Goal: Task Accomplishment & Management: Manage account settings

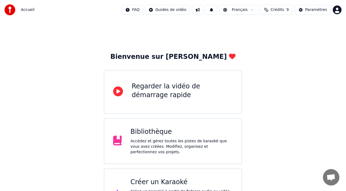
click at [273, 10] on span "Crédits" at bounding box center [277, 9] width 13 height 5
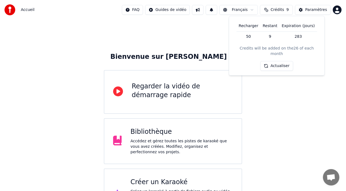
click at [250, 37] on td "50" at bounding box center [248, 36] width 24 height 10
click at [251, 24] on th "Recharger" at bounding box center [248, 26] width 24 height 11
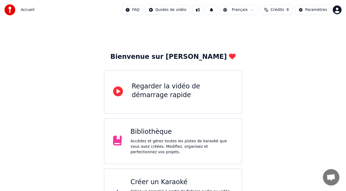
click at [337, 8] on html "Accueil FAQ Guides de vidéo Français Crédits 9 Paramètres Bienvenue sur Youka R…" at bounding box center [173, 110] width 346 height 220
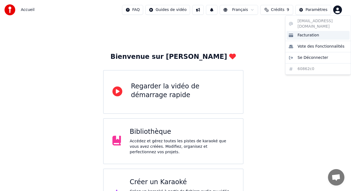
click at [305, 33] on span "Facturation" at bounding box center [308, 35] width 22 height 5
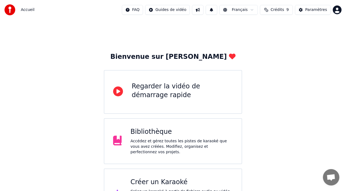
click at [336, 10] on html "Accueil FAQ Guides de vidéo Français Crédits 9 Paramètres Bienvenue sur Youka R…" at bounding box center [173, 110] width 346 height 220
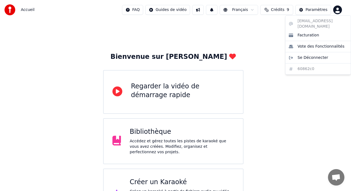
click at [271, 10] on html "Accueil FAQ Guides de vidéo Français Crédits 9 Paramètres Bienvenue sur Youka R…" at bounding box center [175, 110] width 351 height 220
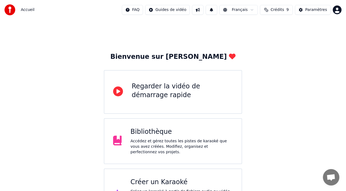
click at [275, 10] on span "Crédits" at bounding box center [277, 9] width 13 height 5
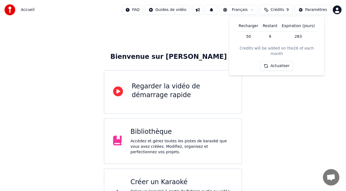
click at [302, 101] on div "Bienvenue sur Youka Regarder la vidéo de démarrage rapide Bibliothèque Accédez …" at bounding box center [173, 120] width 346 height 200
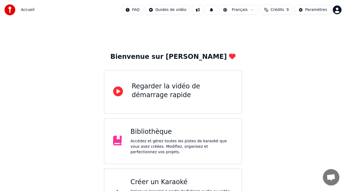
click at [337, 9] on html "Accueil FAQ Guides de vidéo Français Crédits 9 Paramètres Bienvenue sur Youka R…" at bounding box center [173, 110] width 346 height 220
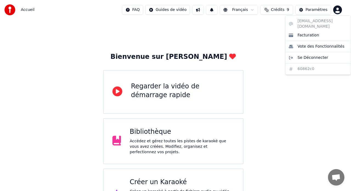
click at [264, 45] on html "Accueil FAQ Guides de vidéo Français Crédits 9 Paramètres Bienvenue sur Youka R…" at bounding box center [175, 110] width 351 height 220
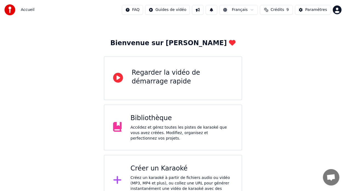
scroll to position [21, 0]
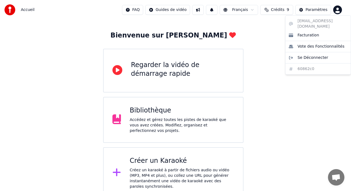
click at [337, 9] on html "Accueil FAQ Guides de vidéo Français Crédits 9 Paramètres Bienvenue sur Youka R…" at bounding box center [175, 89] width 351 height 220
click at [262, 63] on html "Accueil FAQ Guides de vidéo Français Crédits 9 Paramètres Bienvenue sur Youka R…" at bounding box center [175, 89] width 351 height 220
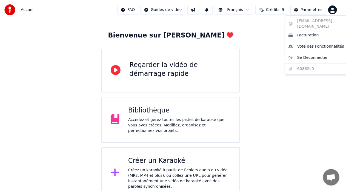
click at [338, 10] on html "Accueil FAQ Guides de vidéo Français Crédits 9 Paramètres Bienvenue sur Youka R…" at bounding box center [173, 89] width 346 height 220
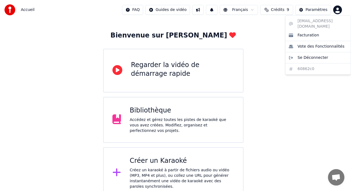
click at [136, 9] on html "Accueil FAQ Guides de vidéo Français Crédits 9 Paramètres Bienvenue sur Youka R…" at bounding box center [175, 89] width 351 height 220
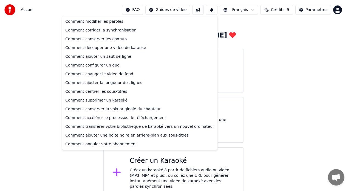
click at [134, 11] on html "Accueil FAQ Guides de vidéo Français Crédits 9 Paramètres Bienvenue sur Youka R…" at bounding box center [175, 89] width 351 height 220
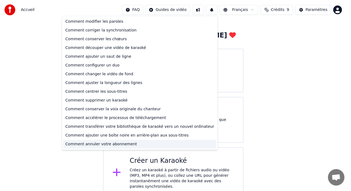
click at [87, 144] on div "Comment annuler votre abonnement" at bounding box center [139, 144] width 153 height 9
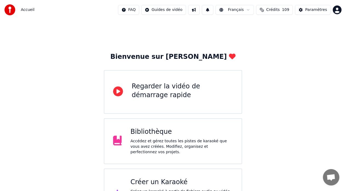
click at [276, 10] on span "Crédits" at bounding box center [272, 9] width 13 height 5
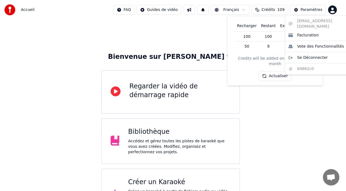
click at [337, 9] on html "Accueil FAQ Guides de vidéo Français Crédits 109 Paramètres Bienvenue sur Youka…" at bounding box center [173, 110] width 346 height 220
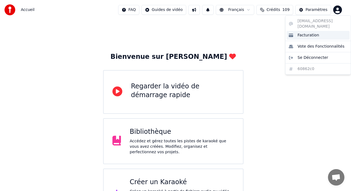
click at [311, 33] on span "Facturation" at bounding box center [308, 35] width 22 height 5
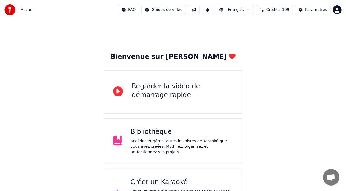
click at [338, 8] on html "Accueil FAQ Guides de vidéo Français Crédits 109 Paramètres Bienvenue sur Youka…" at bounding box center [173, 110] width 346 height 220
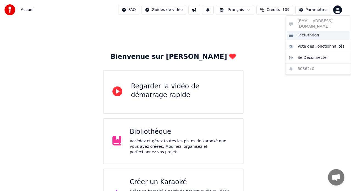
click at [311, 33] on span "Facturation" at bounding box center [308, 35] width 22 height 5
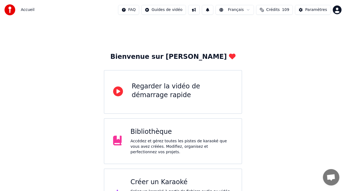
click at [336, 9] on html "Accueil FAQ Guides de vidéo Français Crédits 109 Paramètres Bienvenue sur Youka…" at bounding box center [173, 110] width 346 height 220
